Goal: Task Accomplishment & Management: Use online tool/utility

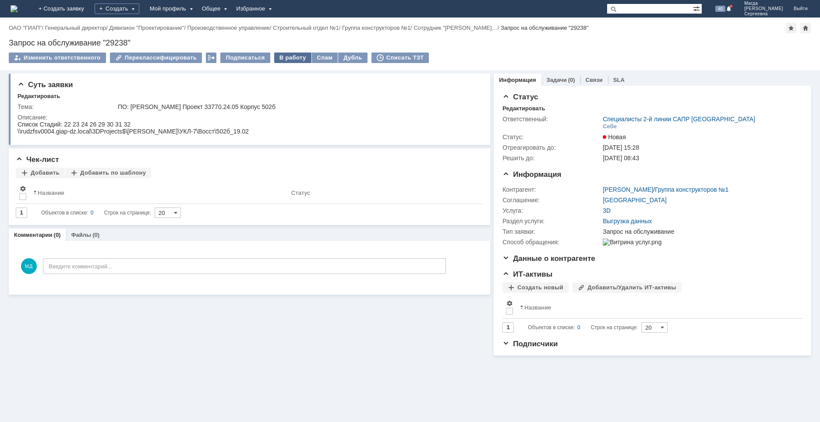
click at [283, 60] on div "В работу" at bounding box center [292, 58] width 37 height 11
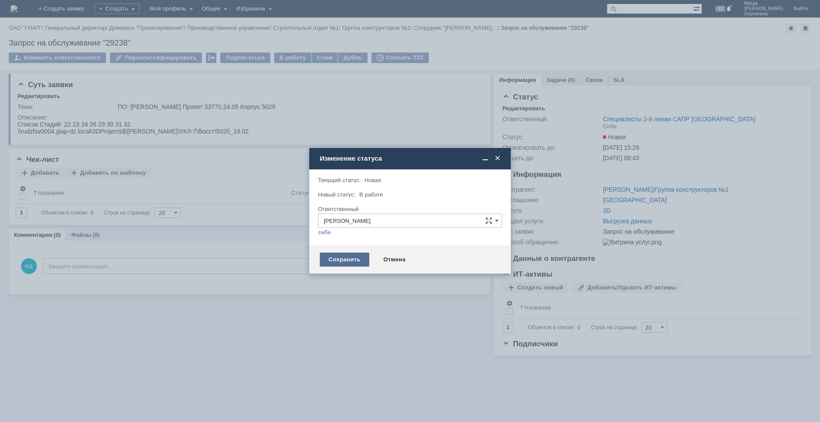
click at [344, 257] on div "Сохранить" at bounding box center [345, 260] width 50 height 14
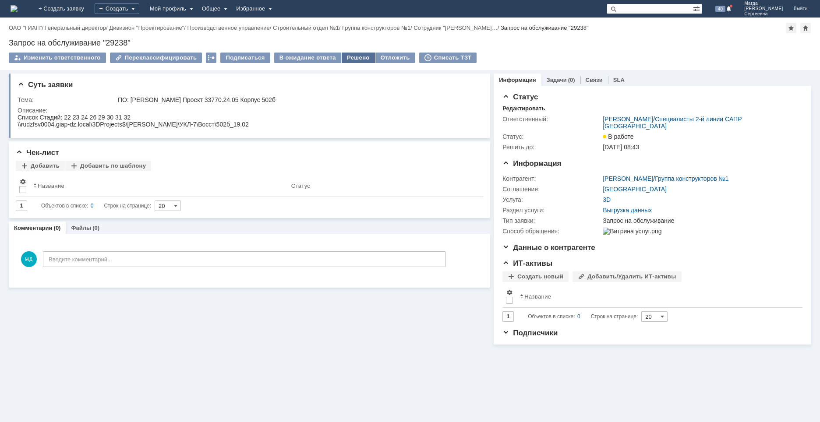
click at [345, 57] on div "Решено" at bounding box center [358, 58] width 33 height 11
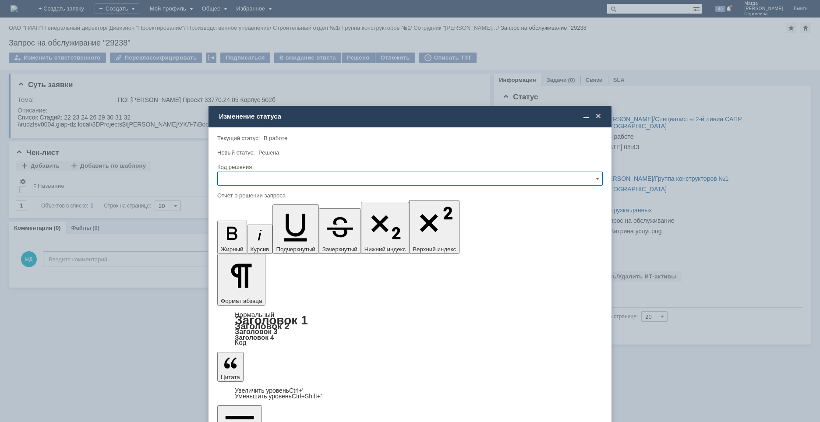
click at [281, 180] on input "text" at bounding box center [410, 179] width 386 height 14
click at [234, 237] on span "Решено" at bounding box center [410, 238] width 374 height 7
type input "Решено"
